Goal: Task Accomplishment & Management: Manage account settings

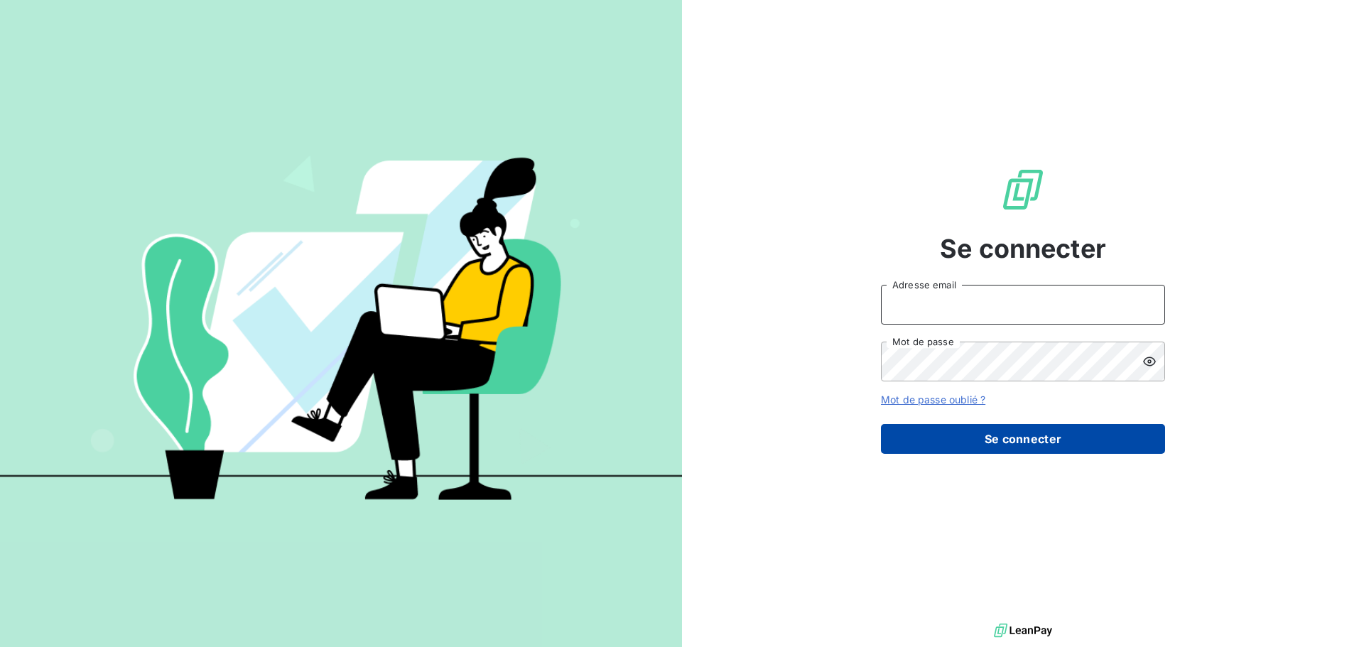
type input "[EMAIL_ADDRESS][DOMAIN_NAME]"
click at [1081, 432] on button "Se connecter" at bounding box center [1023, 439] width 284 height 30
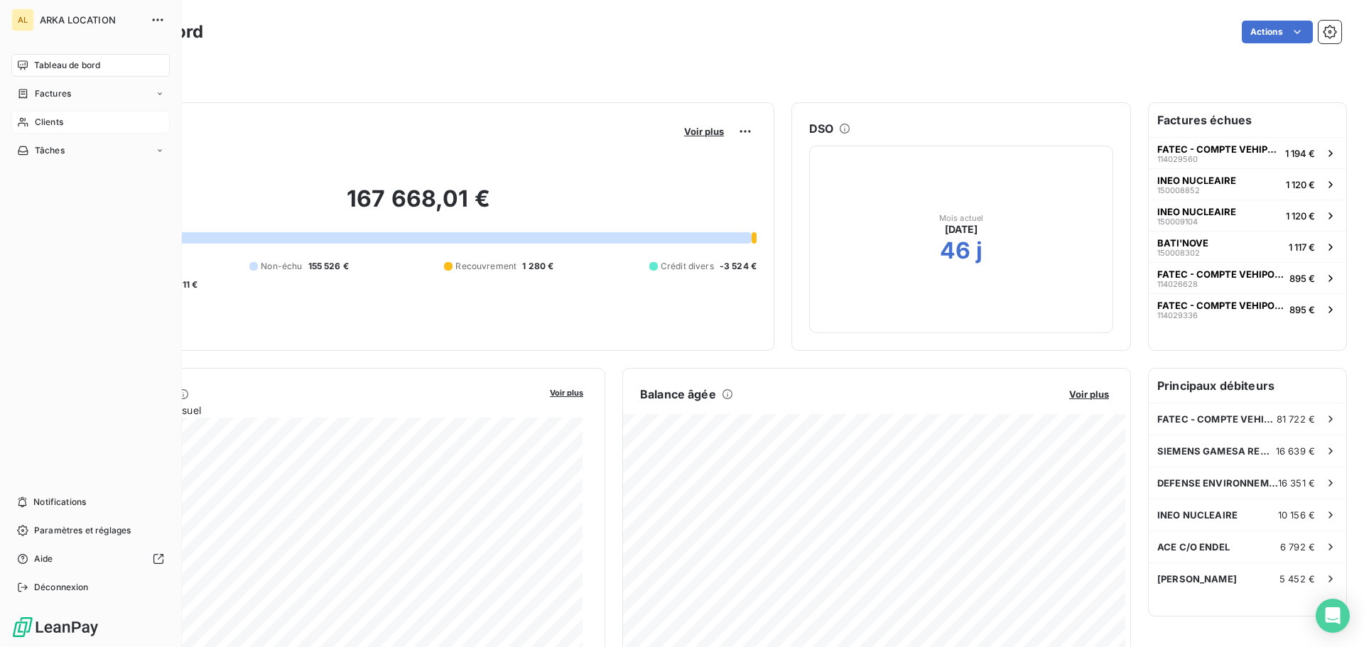
click at [57, 124] on span "Clients" at bounding box center [49, 122] width 28 height 13
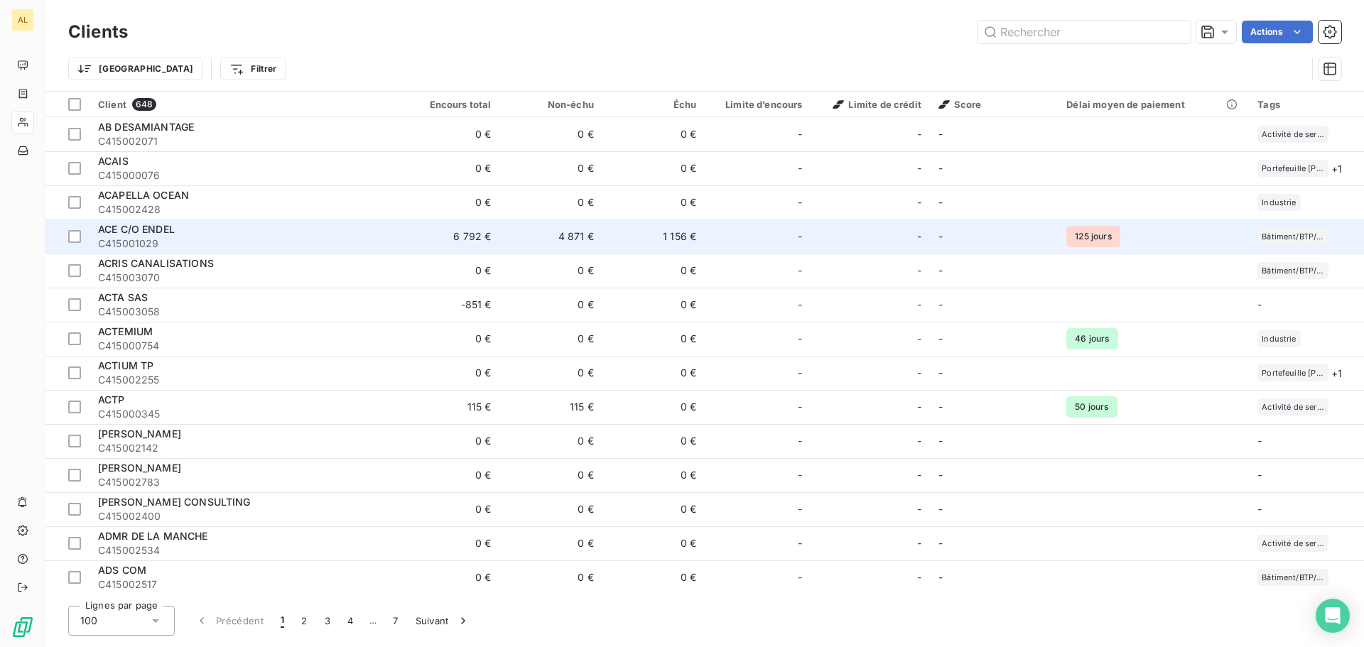
click at [167, 229] on span "ACE C/O ENDEL" at bounding box center [136, 229] width 77 height 12
